Goal: Task Accomplishment & Management: Use online tool/utility

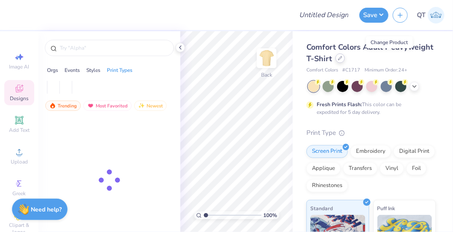
click at [345, 60] on div at bounding box center [340, 57] width 9 height 9
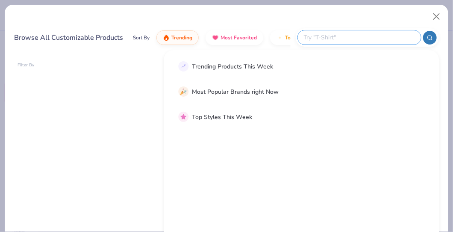
click at [363, 34] on input "text" at bounding box center [359, 37] width 112 height 10
paste input "The Due Date in the Shipping section auto updates based on the Restock Date (bu…"
type input "The Due Date in the Shipping section auto updates based on the Restock Date (bu…"
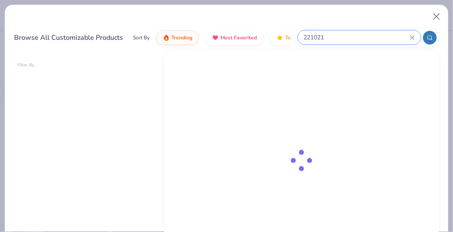
type input "221021"
click at [413, 36] on icon at bounding box center [413, 37] width 4 height 4
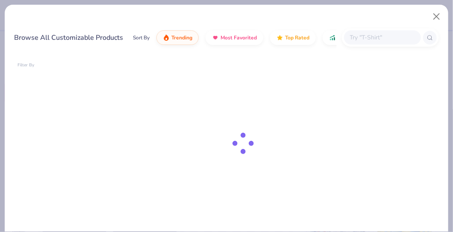
click at [363, 7] on div "Browse All Customizable Products Sort By Trending Most Favorited Top Rated Pric…" at bounding box center [227, 29] width 444 height 48
click at [435, 15] on button "Close" at bounding box center [437, 17] width 16 height 16
click at [438, 16] on button "Close" at bounding box center [437, 17] width 16 height 16
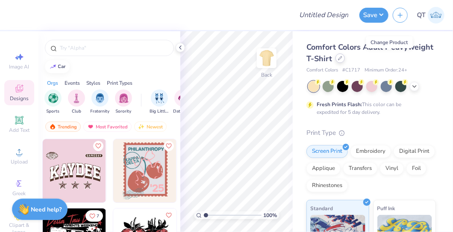
click at [343, 59] on icon at bounding box center [340, 58] width 4 height 4
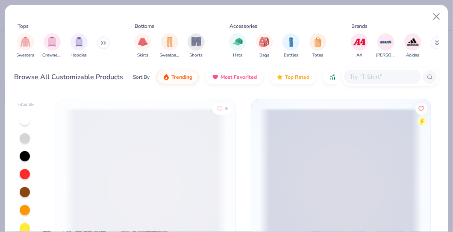
click at [359, 79] on input "text" at bounding box center [382, 77] width 66 height 10
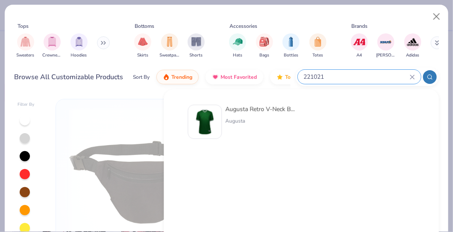
type input "221021"
click at [209, 121] on img at bounding box center [205, 122] width 27 height 27
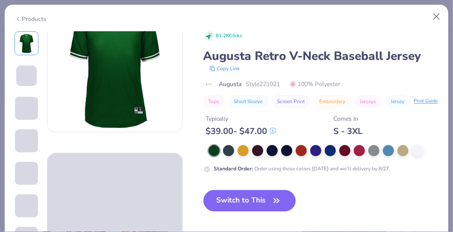
scroll to position [35, 0]
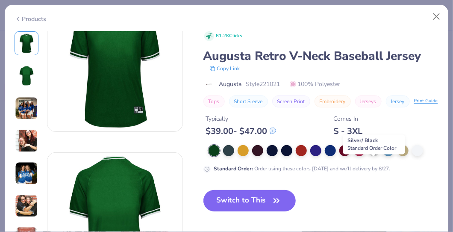
click at [375, 155] on div at bounding box center [374, 149] width 11 height 11
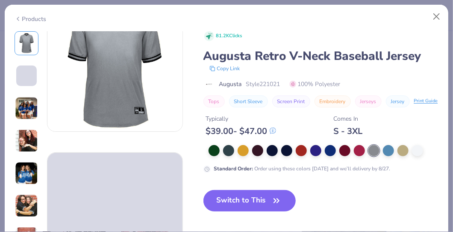
click at [299, 107] on div "Tops Short Sleeve Screen Print Embroidery Jerseys Jersey Print Guide" at bounding box center [322, 101] width 236 height 12
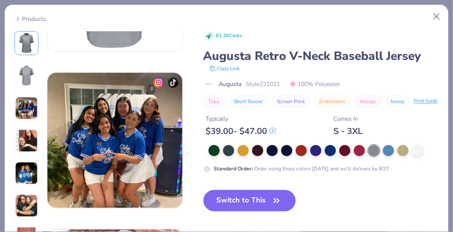
scroll to position [272, 0]
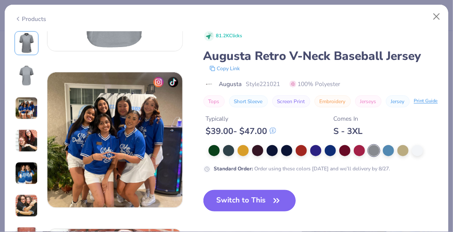
click at [258, 211] on button "Switch to This" at bounding box center [250, 200] width 93 height 21
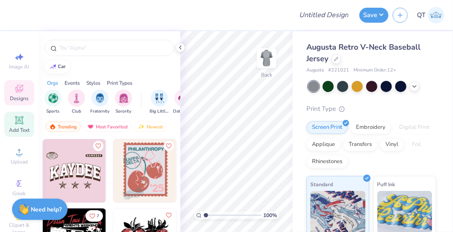
click at [19, 128] on span "Add Text" at bounding box center [19, 130] width 21 height 7
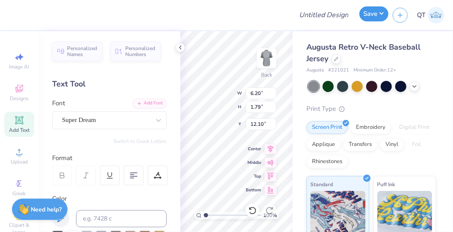
click at [371, 21] on button "Save" at bounding box center [374, 13] width 29 height 15
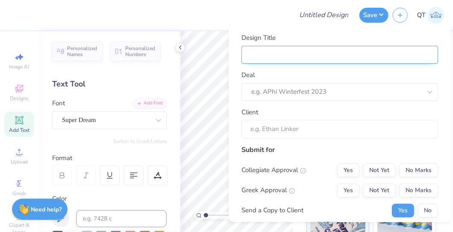
click at [337, 62] on input "Design Title" at bounding box center [340, 55] width 197 height 18
type input "t"
type input "te"
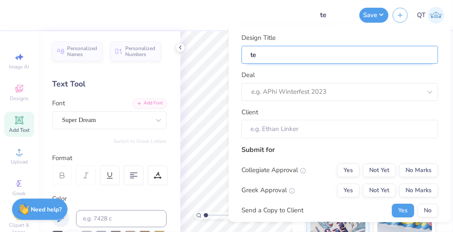
type input "tes"
type input "test"
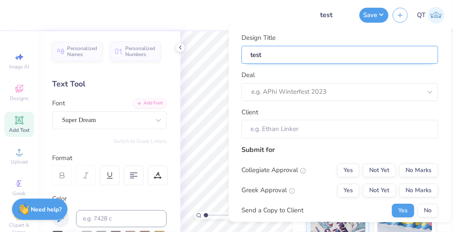
type input "test"
type input "test d"
type input "test de"
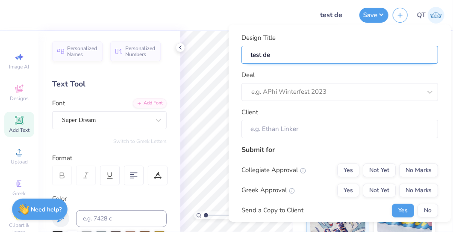
type input "test des"
type input "test desi"
type input "test desig"
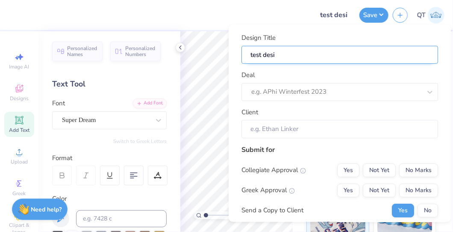
type input "test desig"
type input "test design"
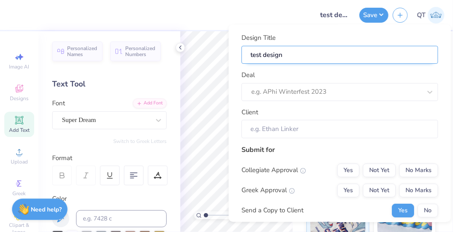
type input "test design p"
type input "test design pr"
type input "test design pro"
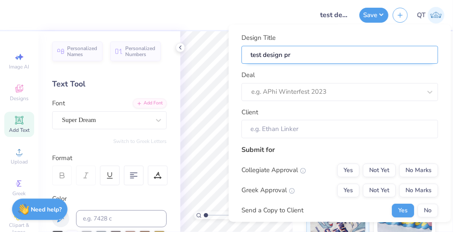
type input "test design pro"
type input "test design proo"
type input "test design proof"
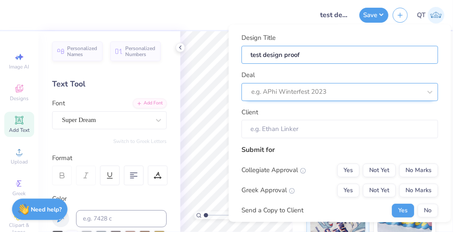
type input "test design proof"
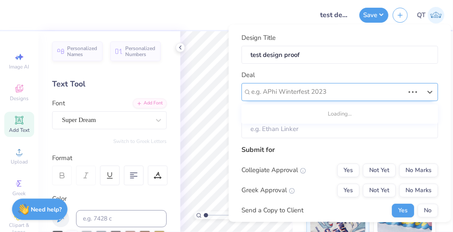
click at [322, 91] on div at bounding box center [327, 92] width 153 height 12
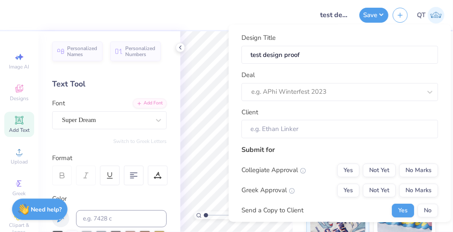
click at [333, 76] on div "Deal e.g. APhi Winterfest 2023" at bounding box center [340, 85] width 197 height 31
click at [305, 128] on input "Client" at bounding box center [340, 129] width 197 height 18
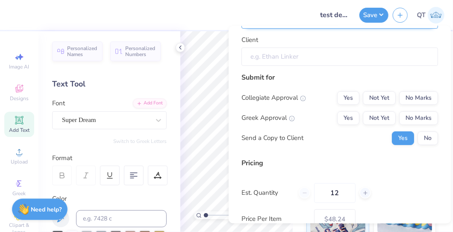
scroll to position [74, 0]
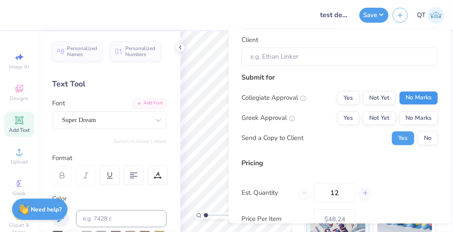
click at [413, 96] on button "No Marks" at bounding box center [418, 98] width 39 height 14
click at [411, 112] on button "No Marks" at bounding box center [418, 118] width 39 height 14
type input "$48.24"
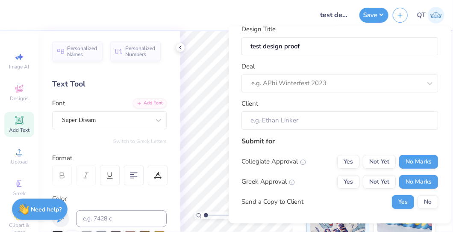
scroll to position [5, 0]
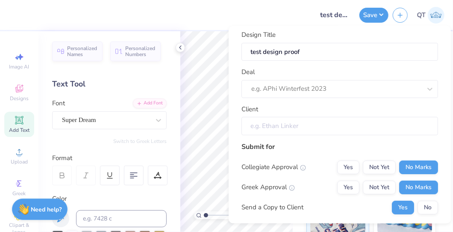
click at [310, 118] on input "Client" at bounding box center [340, 126] width 197 height 18
click at [269, 126] on input "Client" at bounding box center [340, 126] width 197 height 18
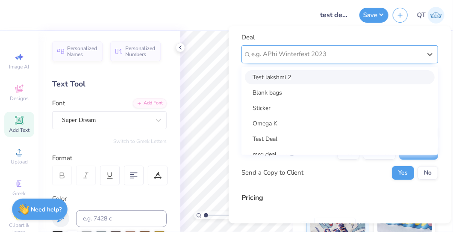
click at [287, 63] on div "option Test lakshmi 2 focused, 1 of 25. 25 results available. Use Up and Down t…" at bounding box center [340, 54] width 197 height 18
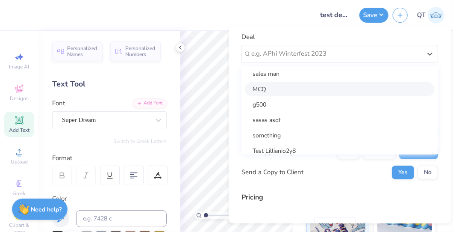
scroll to position [109, 0]
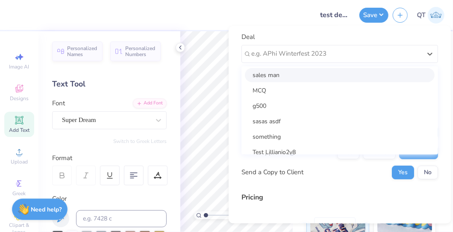
click at [295, 79] on div "sales man" at bounding box center [340, 75] width 190 height 14
type input "Client Staging"
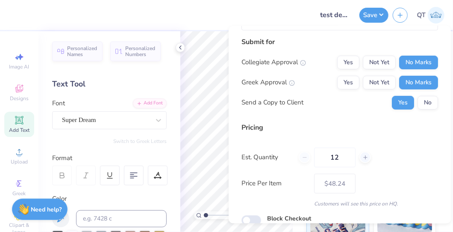
scroll to position [145, 0]
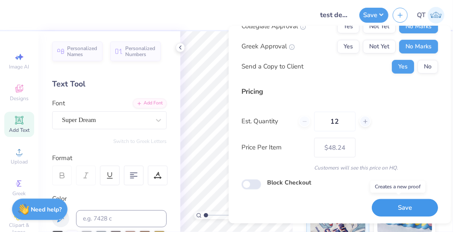
click at [396, 204] on button "Save" at bounding box center [405, 208] width 66 height 18
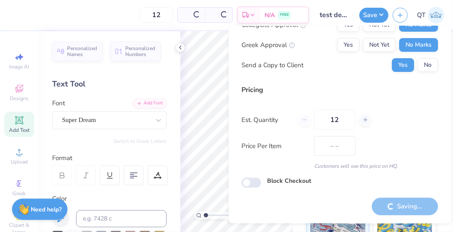
scroll to position [35, 0]
type input "$48.24"
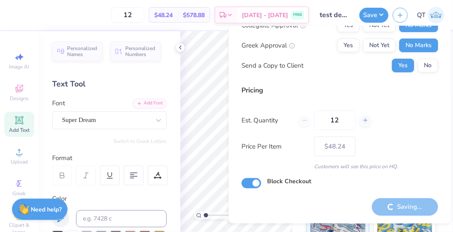
checkbox input "true"
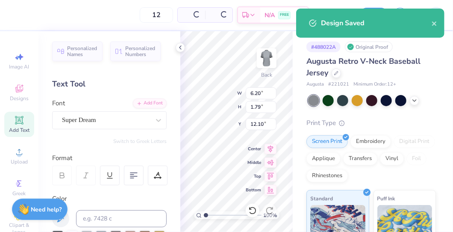
type input "$48.24"
